Goal: Information Seeking & Learning: Learn about a topic

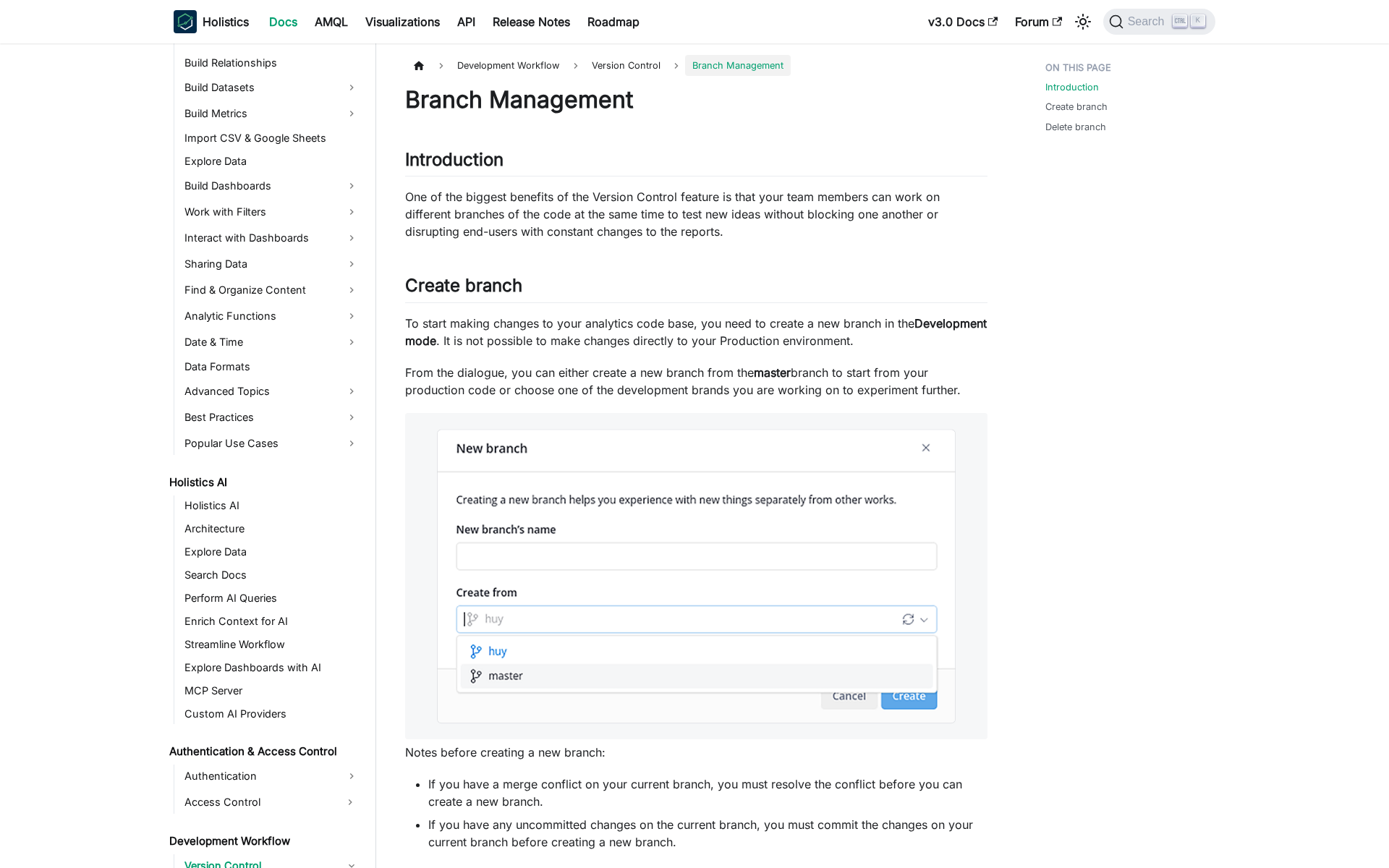
scroll to position [562, 0]
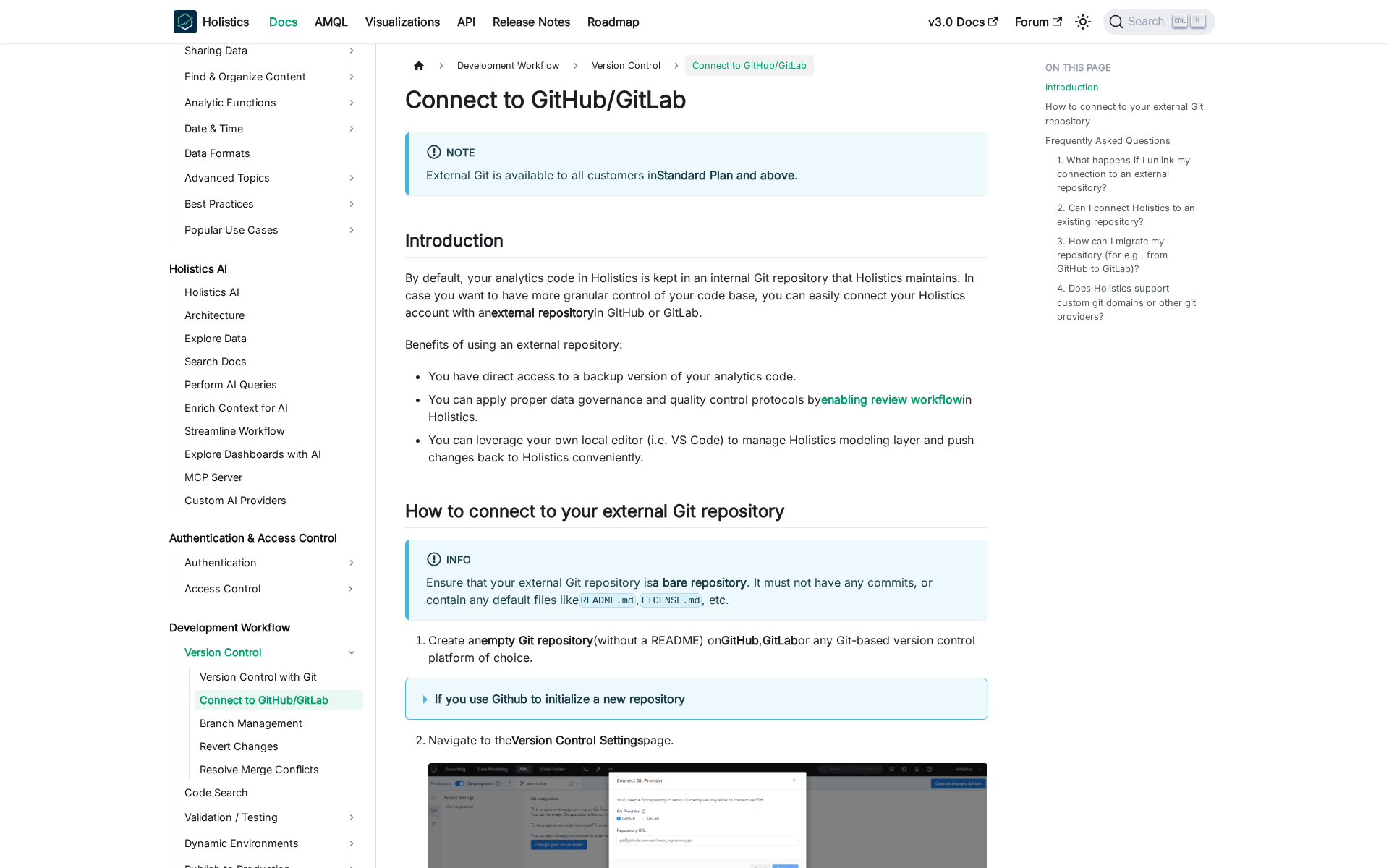
scroll to position [538, 0]
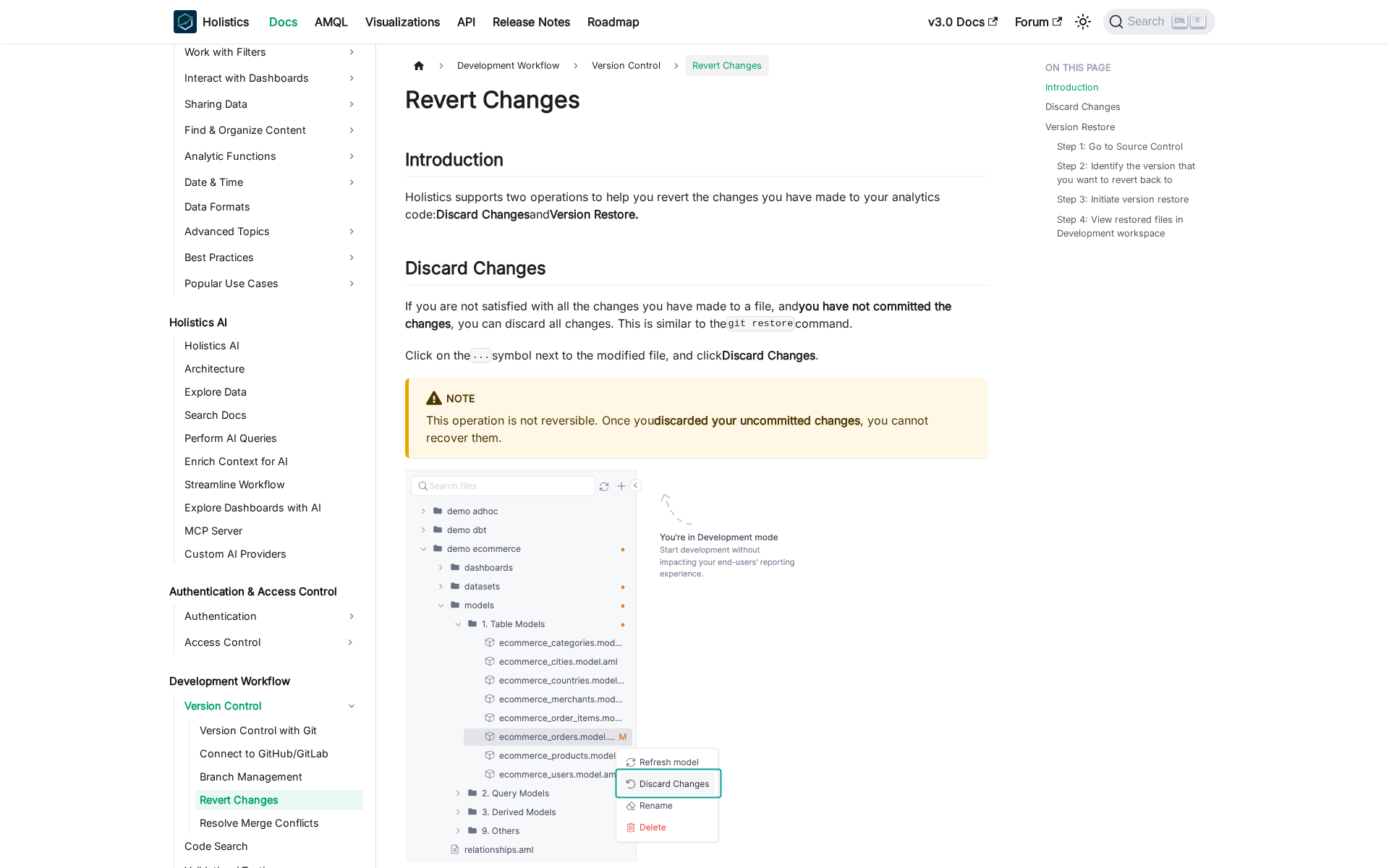
scroll to position [584, 0]
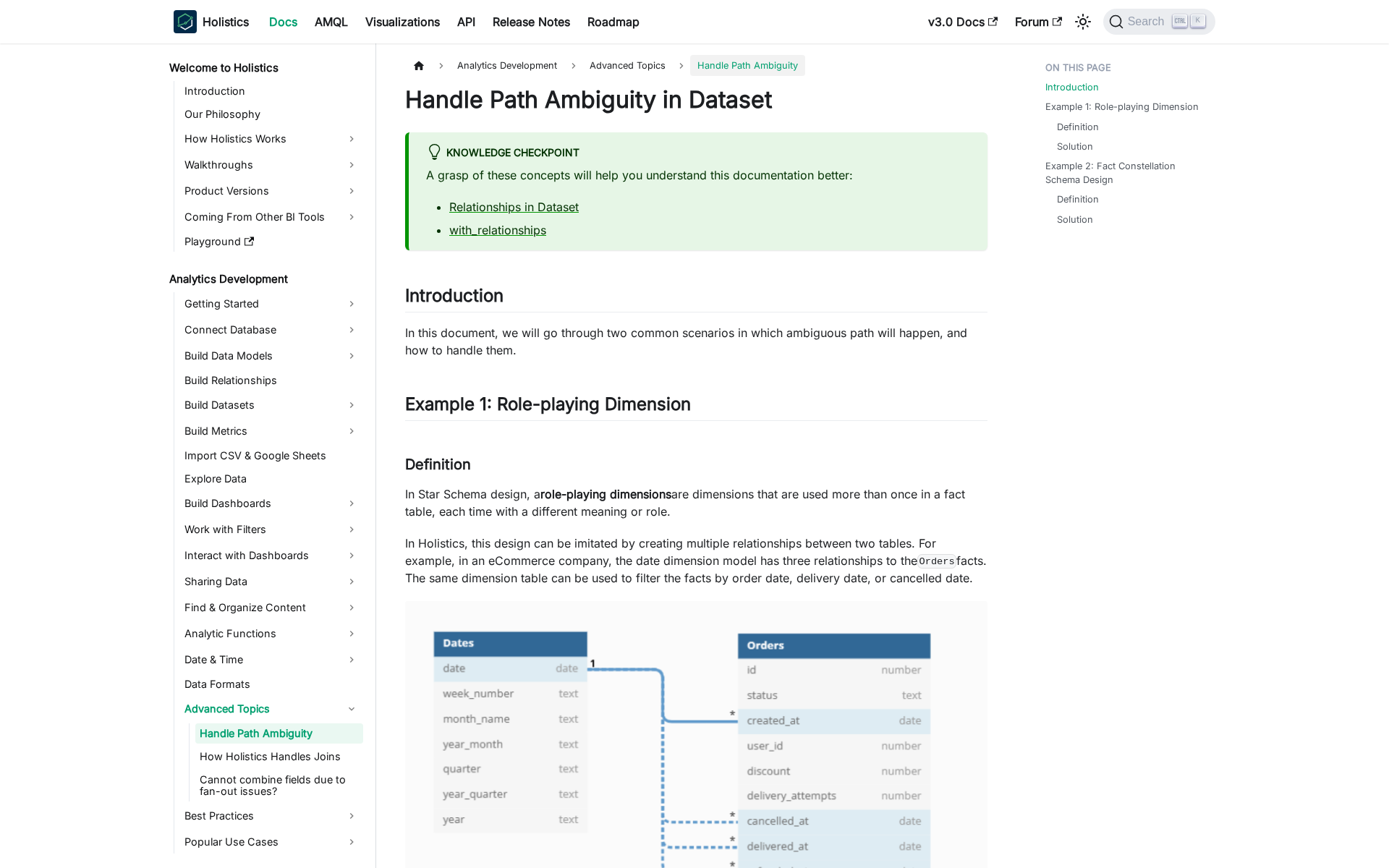
scroll to position [41, 0]
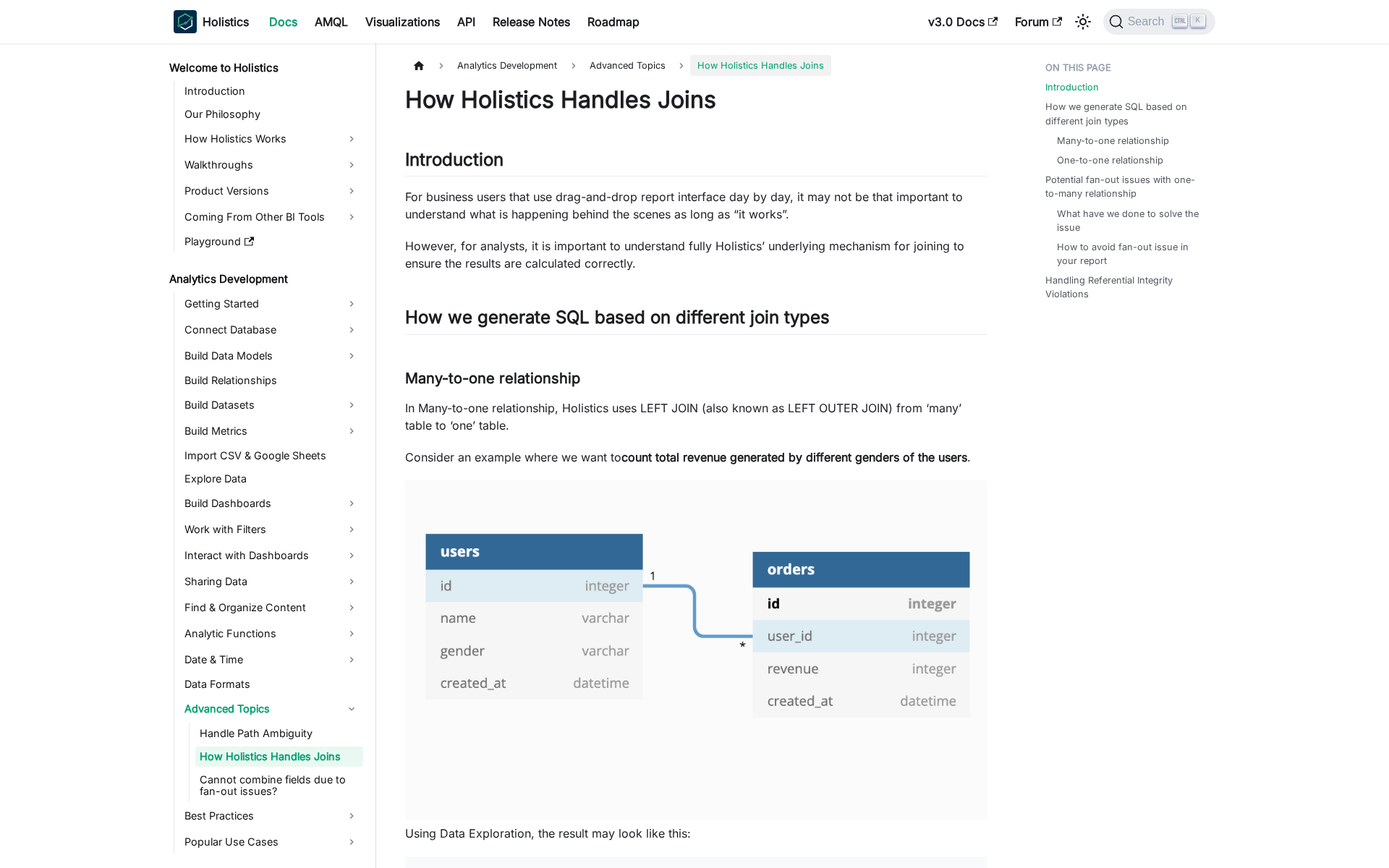
scroll to position [64, 0]
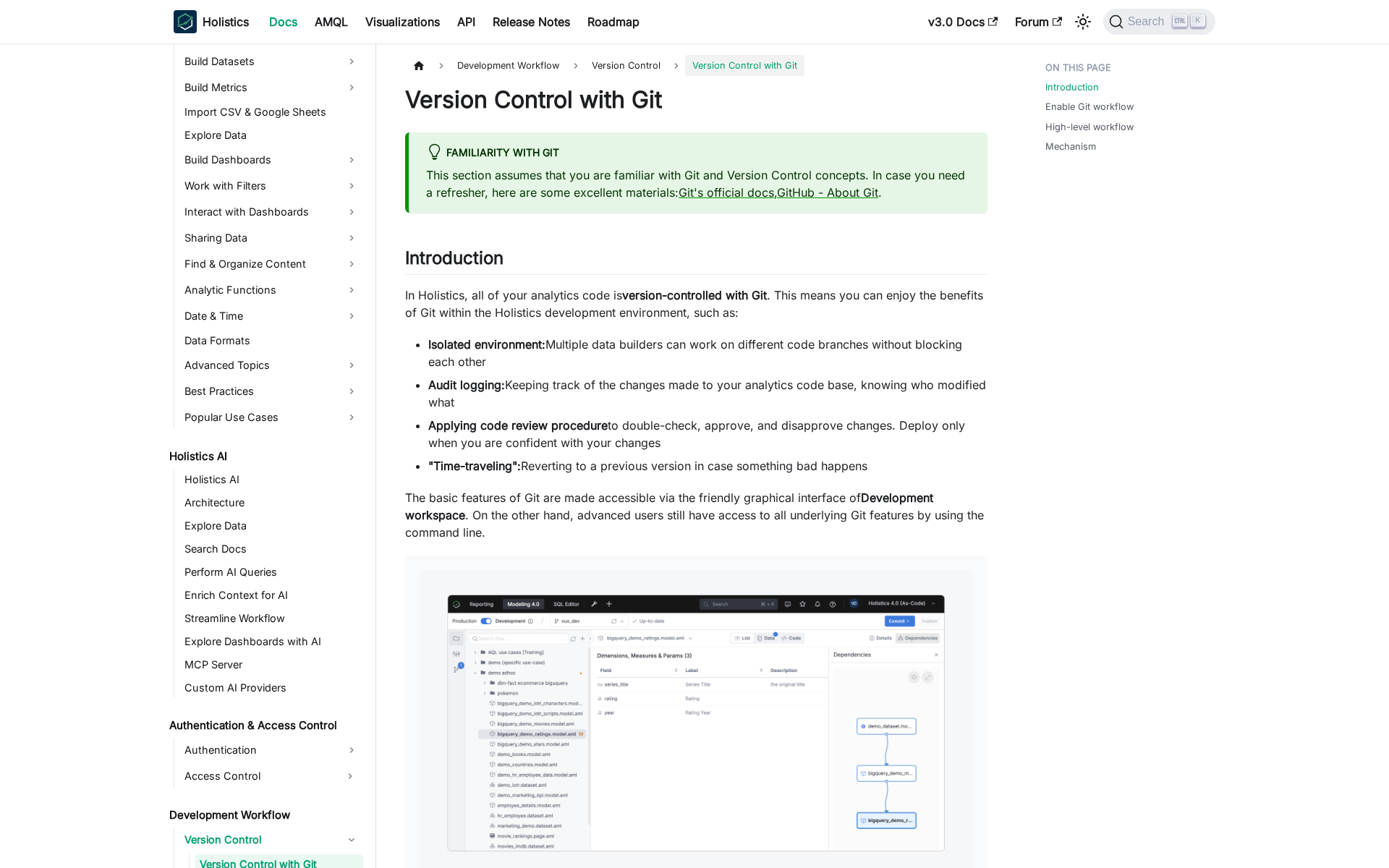
scroll to position [516, 0]
